Goal: Transaction & Acquisition: Purchase product/service

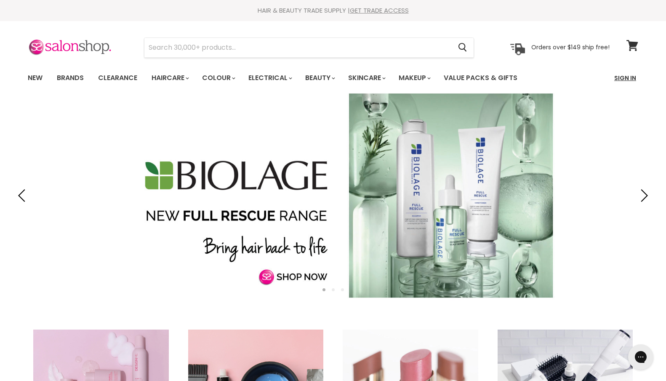
click at [631, 75] on link "Sign In" at bounding box center [626, 78] width 32 height 18
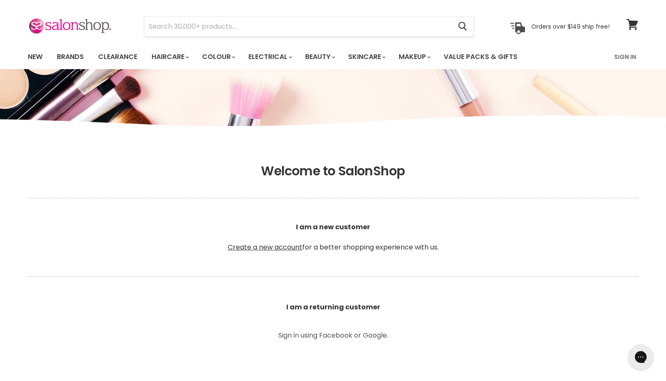
scroll to position [48, 0]
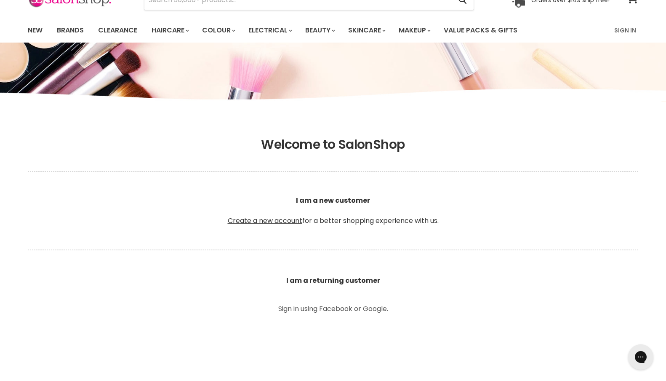
click at [317, 309] on p "Sign in using Facebook or Google." at bounding box center [333, 308] width 190 height 7
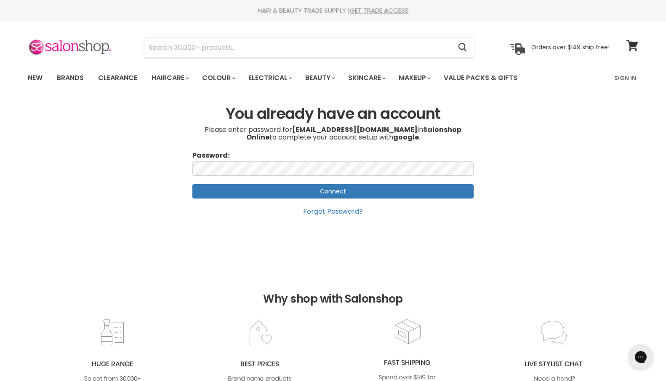
click at [317, 191] on input "Connect" at bounding box center [333, 191] width 281 height 14
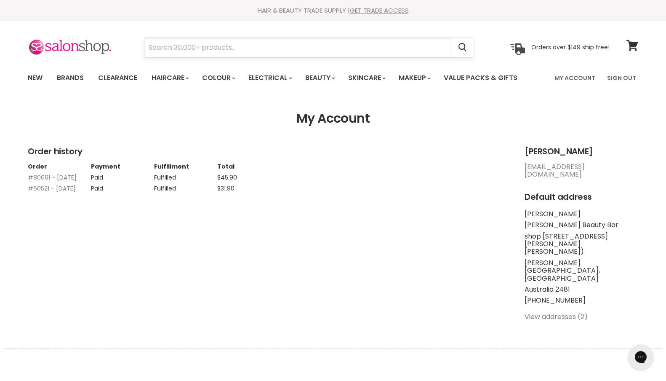
click at [259, 46] on input "Search" at bounding box center [297, 47] width 307 height 19
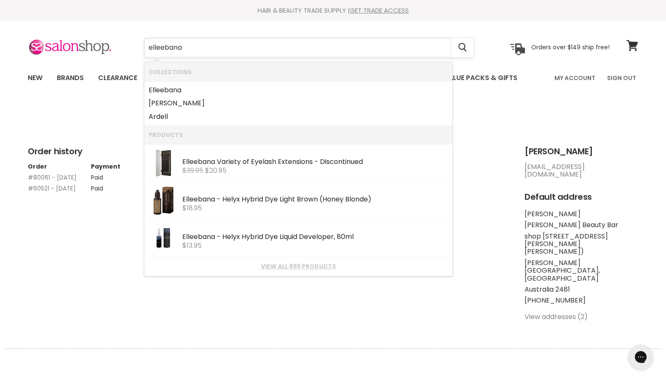
type input "elleebana"
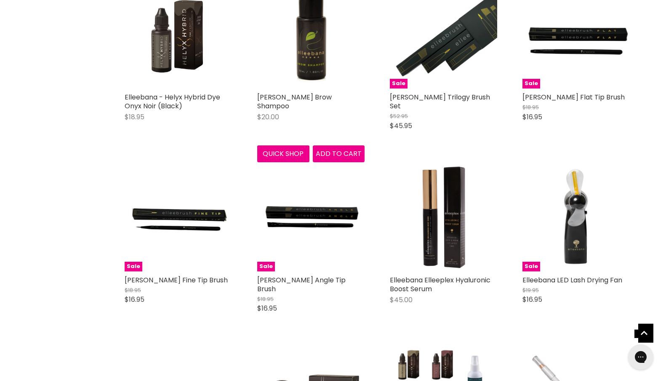
scroll to position [568, 0]
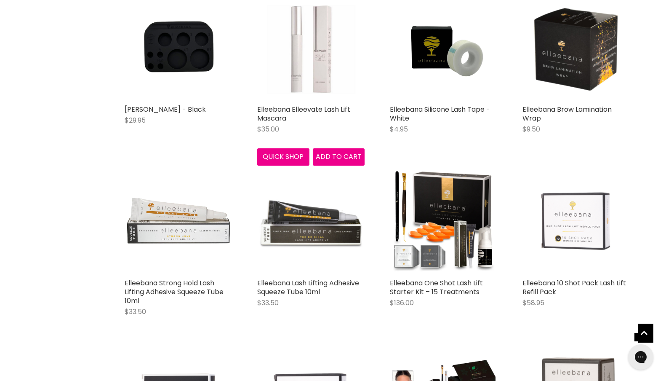
scroll to position [1097, 0]
